Goal: Information Seeking & Learning: Learn about a topic

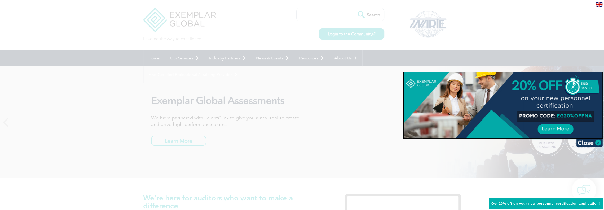
click at [473, 34] on div at bounding box center [302, 105] width 604 height 210
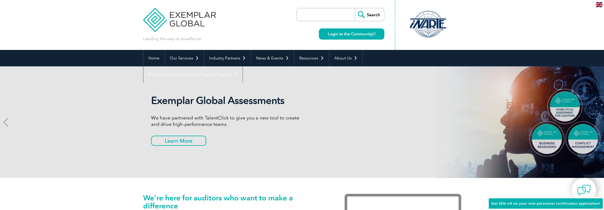
click at [330, 15] on input "search" at bounding box center [327, 14] width 56 height 13
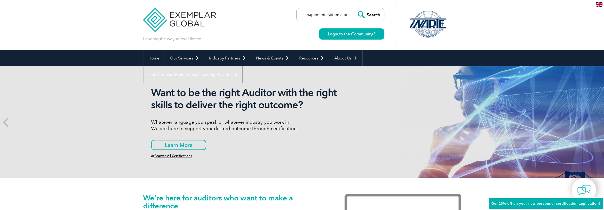
scroll to position [0, 7]
type input "management system auditing"
click at [355, 8] on input "Search" at bounding box center [369, 14] width 29 height 13
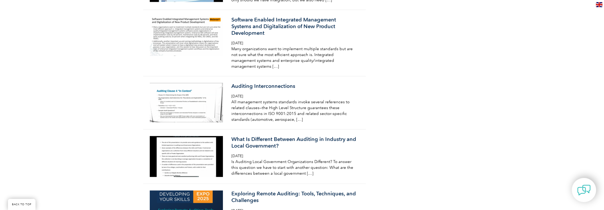
scroll to position [795, 0]
